Goal: Navigation & Orientation: Find specific page/section

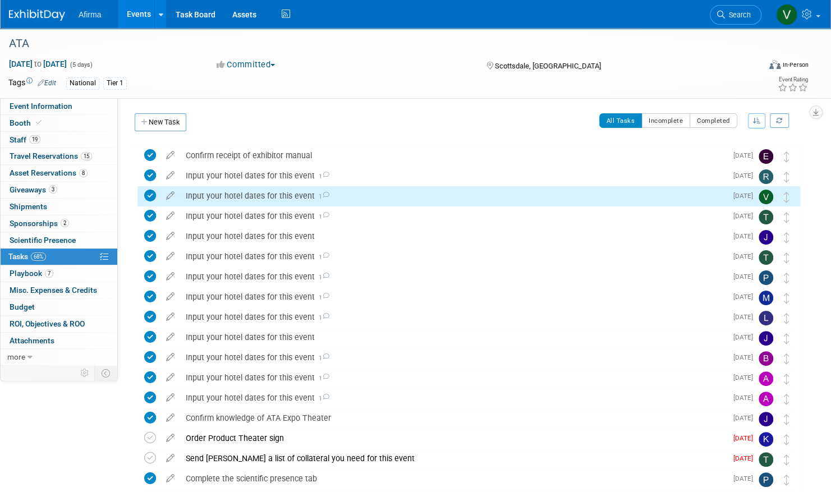
scroll to position [2, 0]
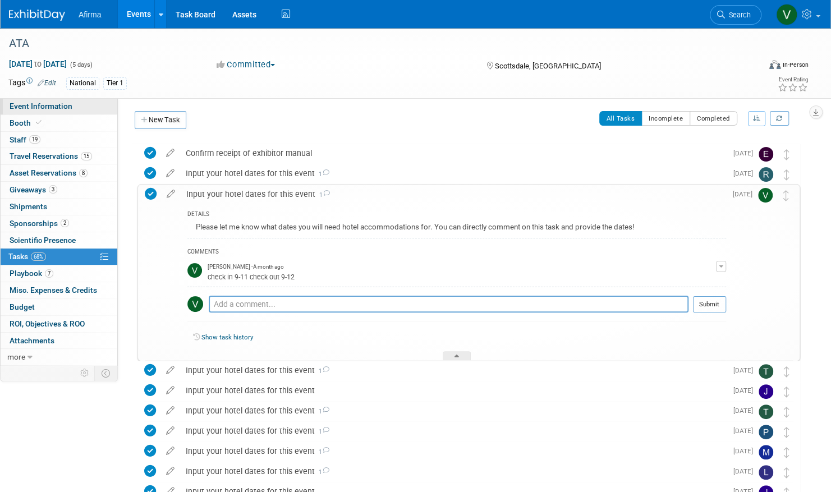
click at [30, 103] on span "Event Information" at bounding box center [41, 106] width 63 height 9
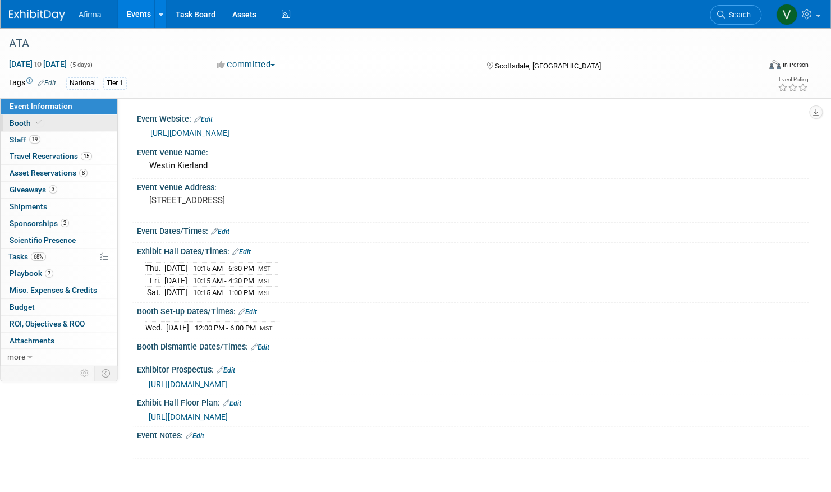
click at [55, 121] on link "Booth" at bounding box center [59, 123] width 117 height 16
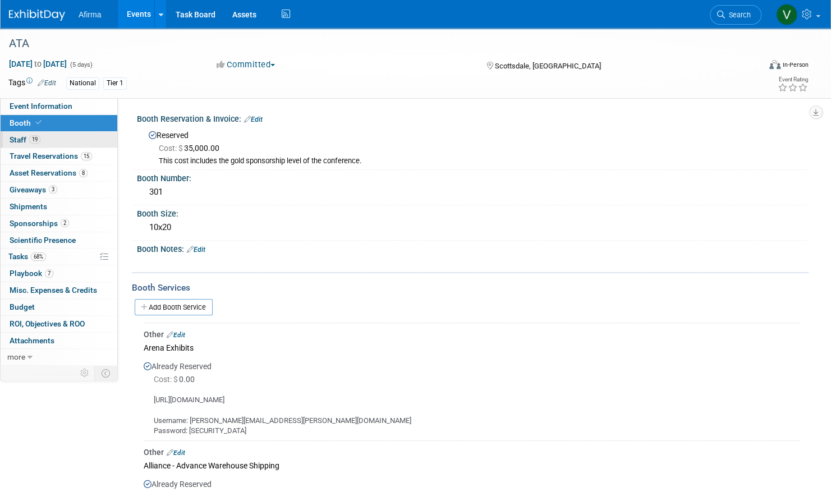
click at [72, 141] on link "19 Staff 19" at bounding box center [59, 140] width 117 height 16
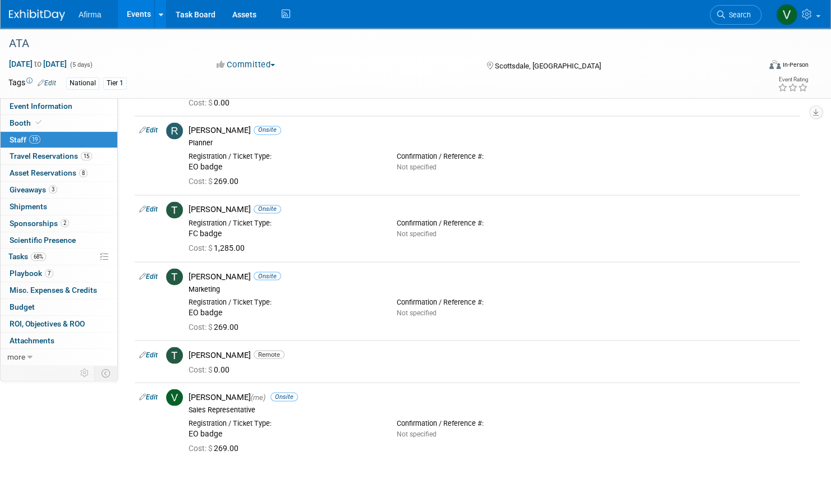
scroll to position [1029, 0]
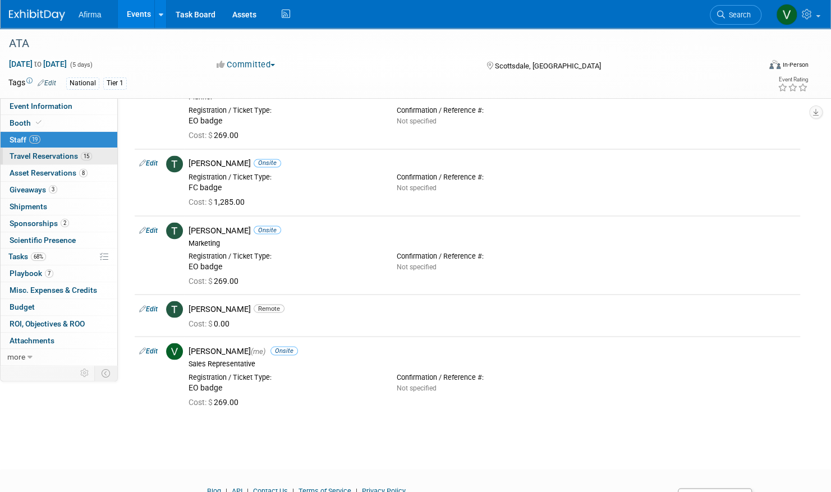
click at [36, 151] on span "Travel Reservations 15" at bounding box center [51, 155] width 82 height 9
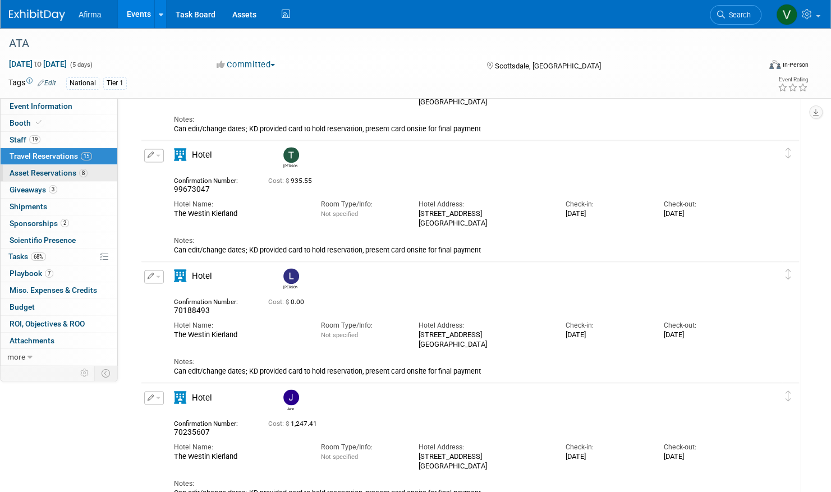
scroll to position [851, 0]
click at [62, 173] on span "Asset Reservations 8" at bounding box center [49, 172] width 78 height 9
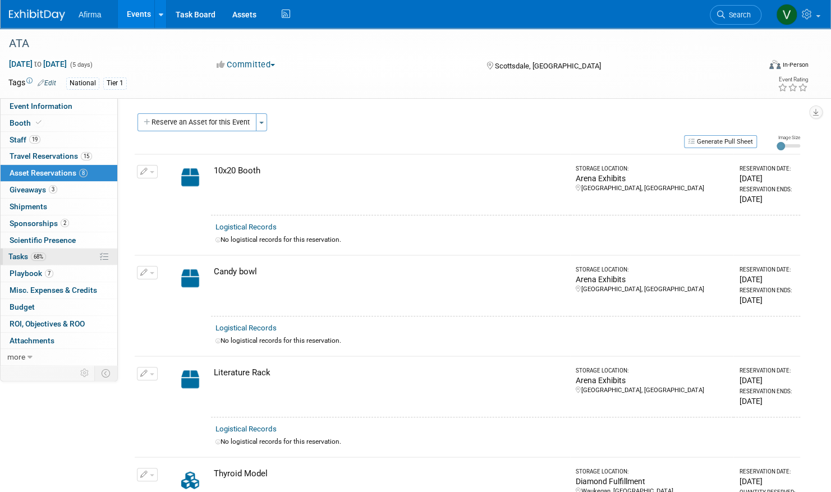
click at [75, 258] on link "68% Tasks 68%" at bounding box center [59, 257] width 117 height 16
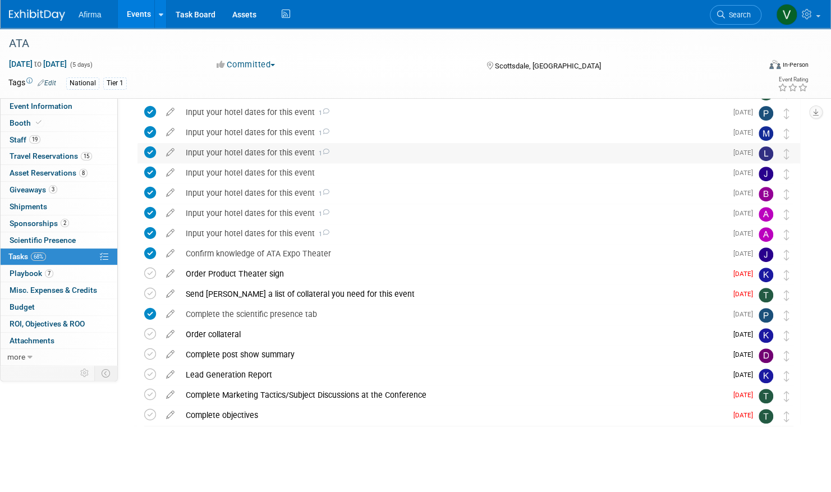
scroll to position [166, 0]
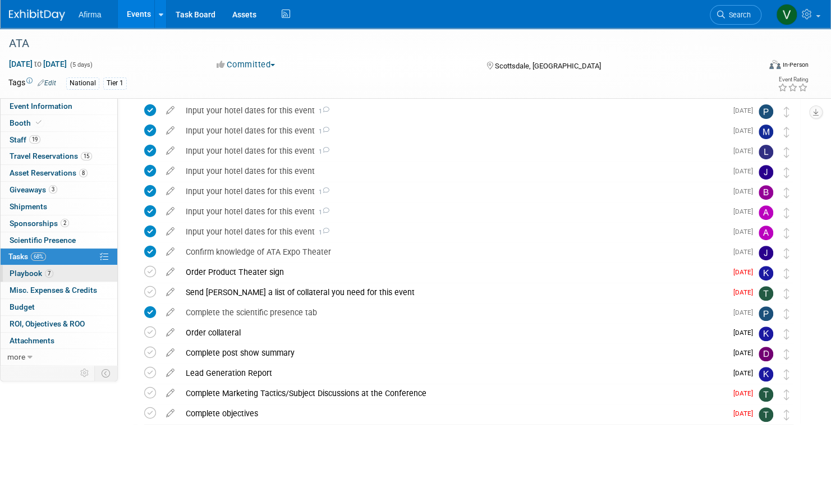
click at [71, 273] on link "7 Playbook 7" at bounding box center [59, 273] width 117 height 16
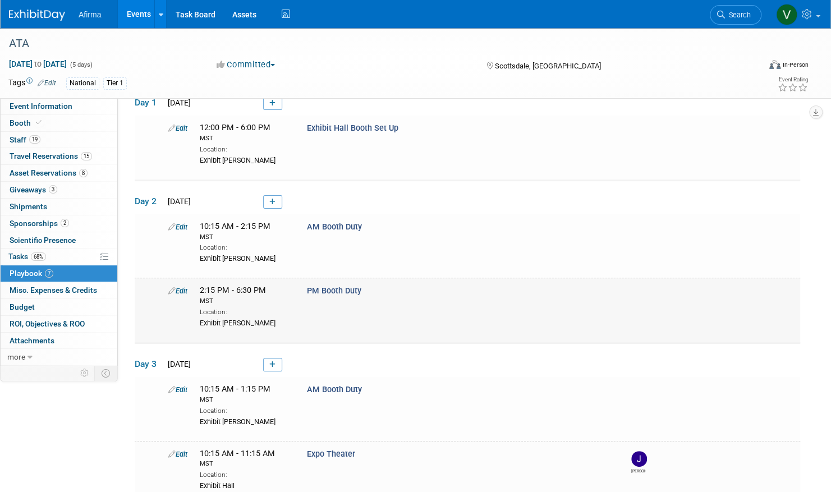
scroll to position [59, 0]
click at [241, 230] on span "10:15 AM - 2:15 PM MST" at bounding box center [245, 233] width 90 height 20
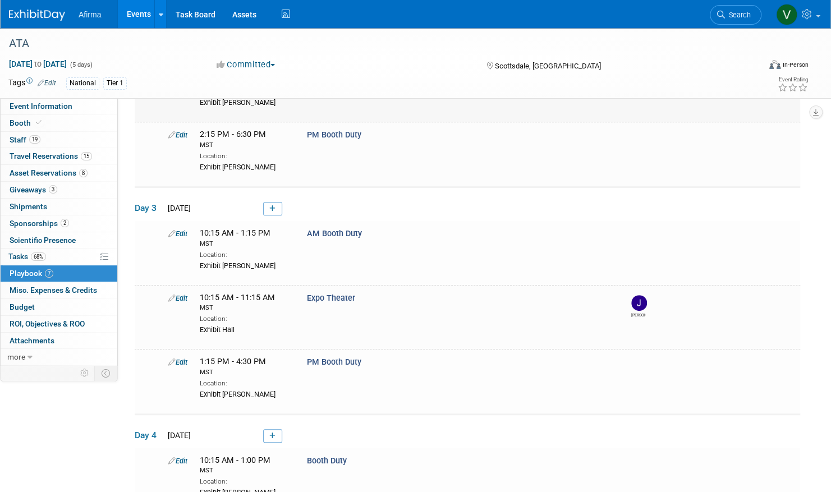
scroll to position [218, 0]
click at [183, 127] on div "Edit" at bounding box center [175, 132] width 31 height 11
click at [286, 132] on div "2:15 PM - 6:30 PM MST" at bounding box center [245, 137] width 90 height 20
drag, startPoint x: 286, startPoint y: 132, endPoint x: 305, endPoint y: 145, distance: 23.0
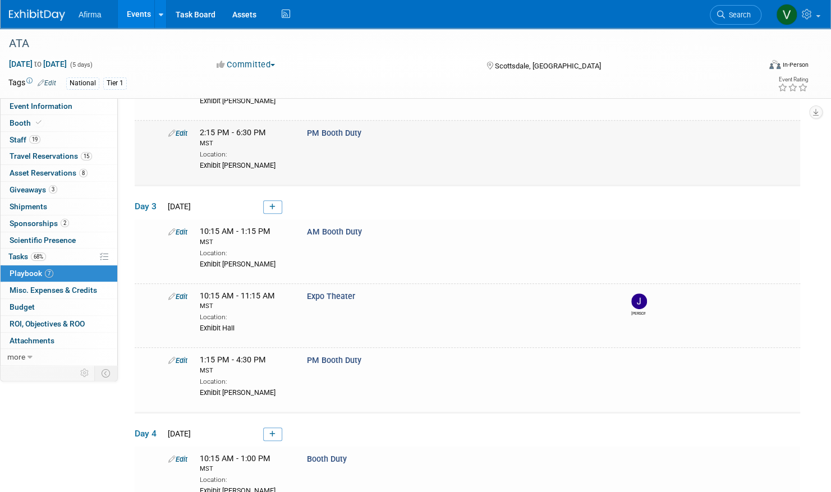
click at [305, 145] on div "Edit 2:15 PM - 6:30 PM MST Location: Exhibit [PERSON_NAME]" at bounding box center [481, 148] width 643 height 43
copy span "MST"
click at [192, 63] on div "ATA [DATE] to [DATE] (5 days) [DATE] to [DATE] Committed Committed Considering …" at bounding box center [415, 199] width 831 height 779
click at [606, 1] on div "Afirma Events Add Event Bulk Upload Events Recently Viewed Events: ATA [GEOGRAP…" at bounding box center [408, 14] width 799 height 28
